Goal: Information Seeking & Learning: Learn about a topic

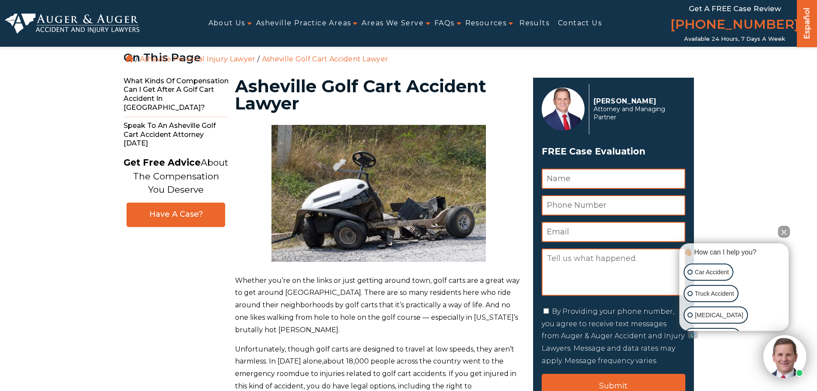
scroll to position [129, 0]
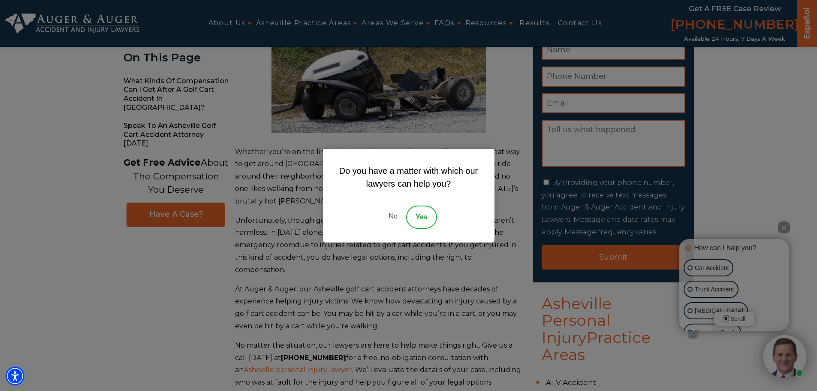
click at [83, 315] on div "Do you have a matter with which our lawyers can help you? No Yes" at bounding box center [408, 195] width 817 height 391
click at [392, 217] on link "No" at bounding box center [393, 216] width 26 height 23
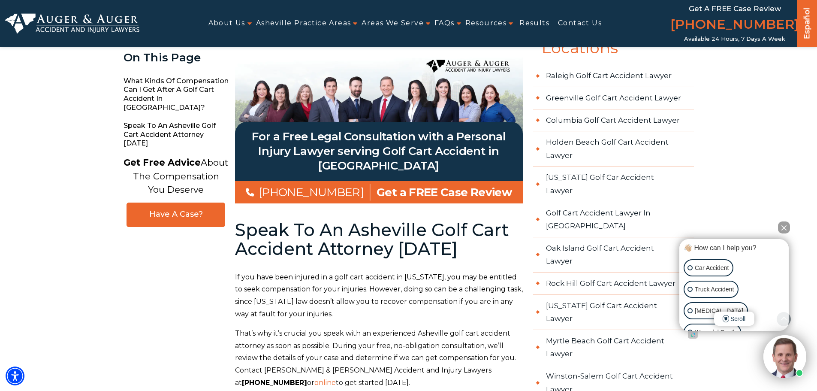
scroll to position [900, 0]
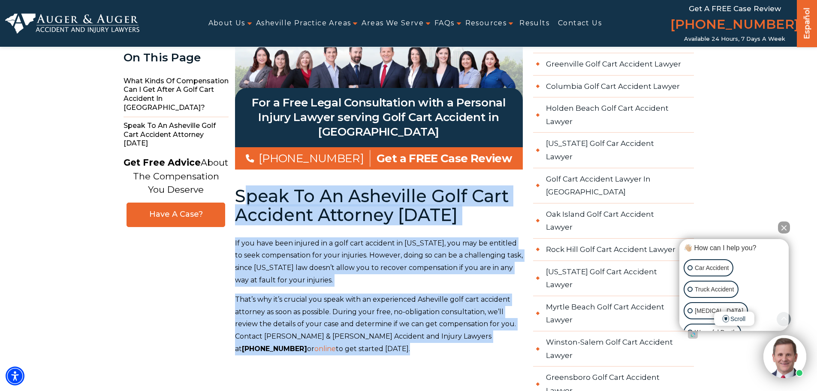
drag, startPoint x: 240, startPoint y: 173, endPoint x: 496, endPoint y: 335, distance: 302.4
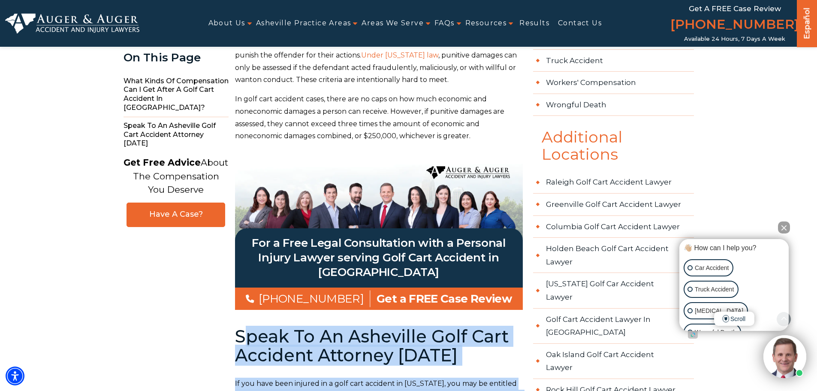
scroll to position [729, 0]
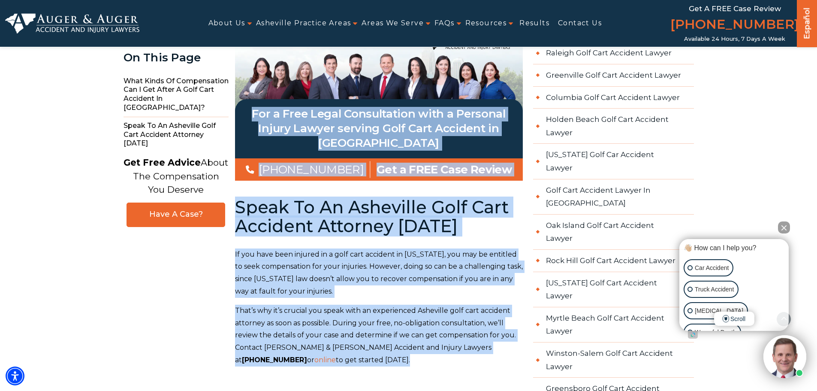
scroll to position [927, 0]
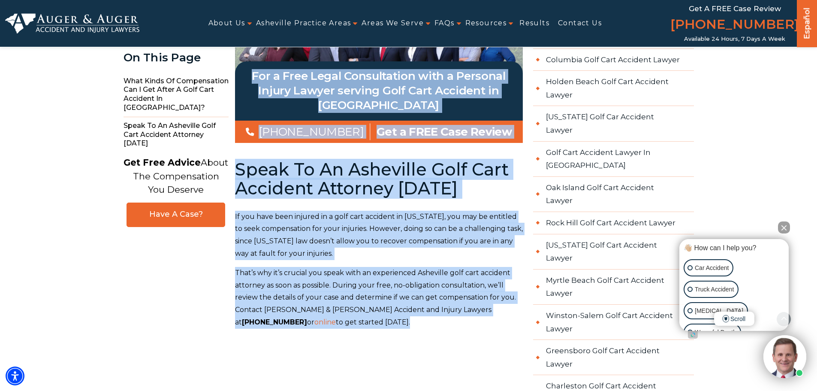
drag, startPoint x: 244, startPoint y: 170, endPoint x: 436, endPoint y: 312, distance: 238.8
click at [436, 312] on main "Asheville Golf Cart Accident Lawyer Whether you’re on the links or just getting…" at bounding box center [322, 254] width 399 height 2207
copy div "For a Free Legal Consultation with a Personal Injury Lawyer serving Golf Cart A…"
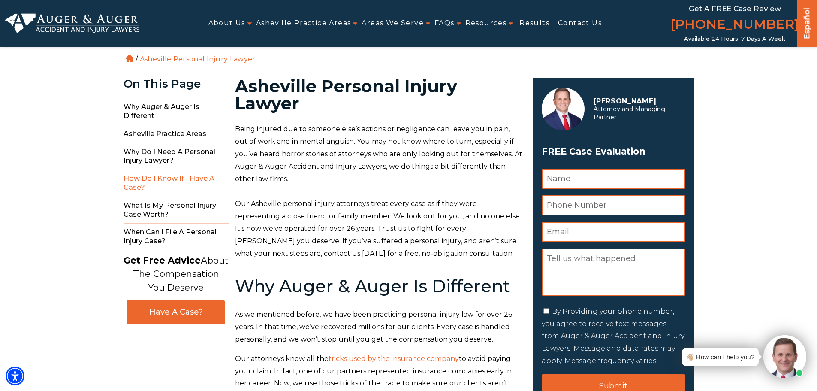
click at [156, 180] on span "How Do I Know If I Have a Case?" at bounding box center [175, 183] width 105 height 27
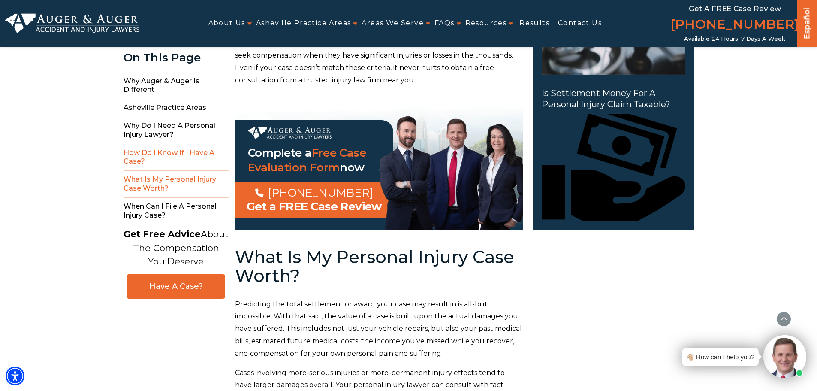
scroll to position [1624, 0]
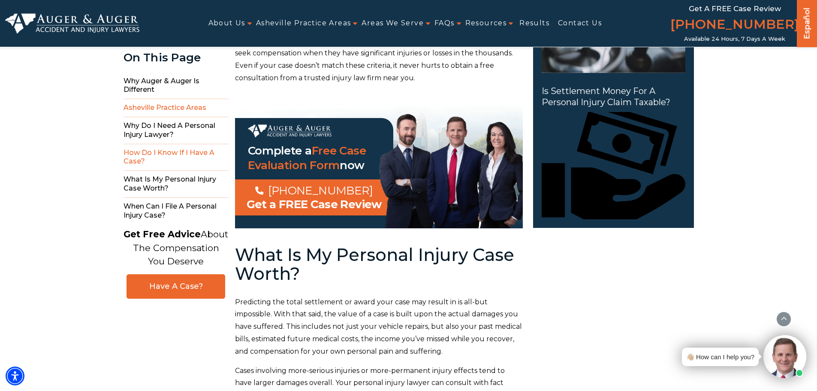
click at [157, 106] on span "Asheville Practice Areas" at bounding box center [175, 108] width 105 height 18
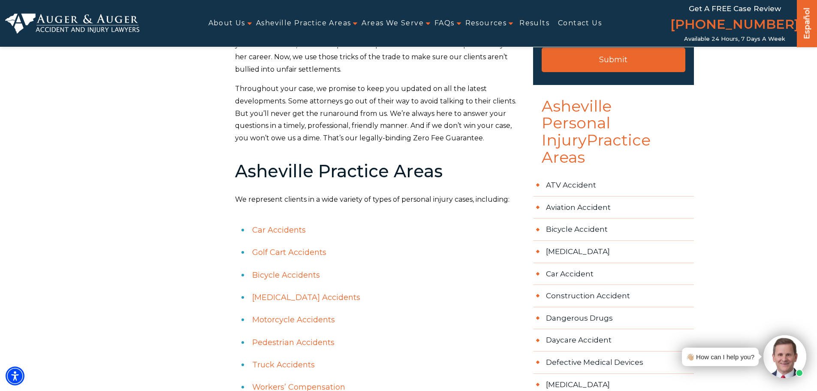
scroll to position [0, 0]
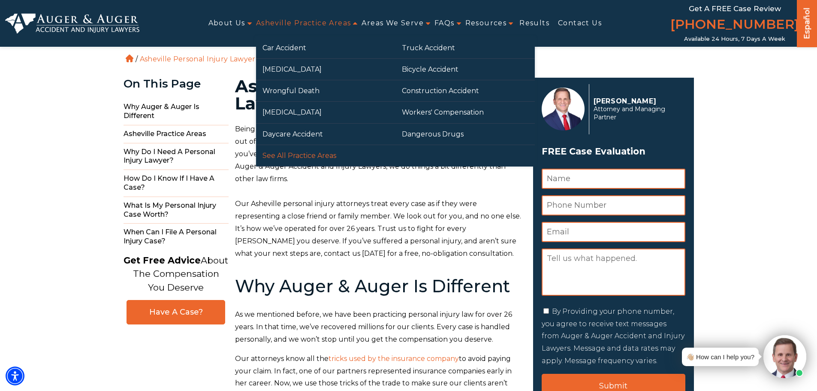
click at [308, 155] on link "See All Practice Areas" at bounding box center [325, 155] width 139 height 21
